Goal: Find contact information: Find contact information

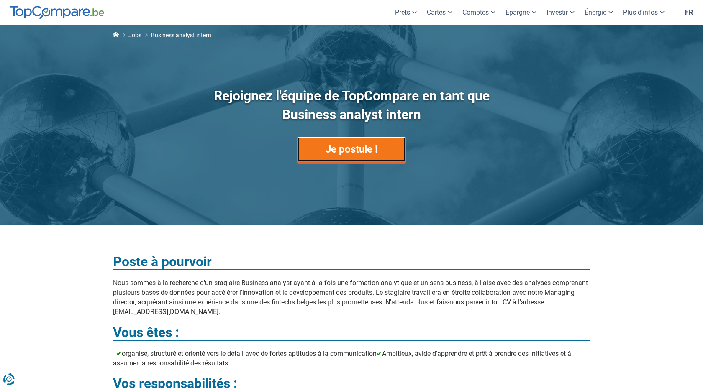
click at [387, 151] on link "Je postule !" at bounding box center [351, 149] width 109 height 25
click at [361, 161] on link "Je postule !" at bounding box center [351, 149] width 109 height 25
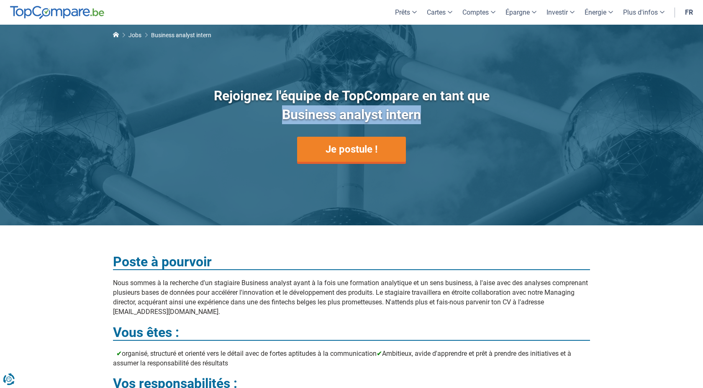
drag, startPoint x: 423, startPoint y: 116, endPoint x: 262, endPoint y: 116, distance: 161.5
click at [262, 116] on h1 "Rejoignez l'équipe de TopCompare en tant que Business analyst intern" at bounding box center [351, 106] width 318 height 38
copy h1 "Business analyst intern"
click at [383, 152] on link "Je postule !" at bounding box center [351, 149] width 109 height 25
